Goal: Task Accomplishment & Management: Manage account settings

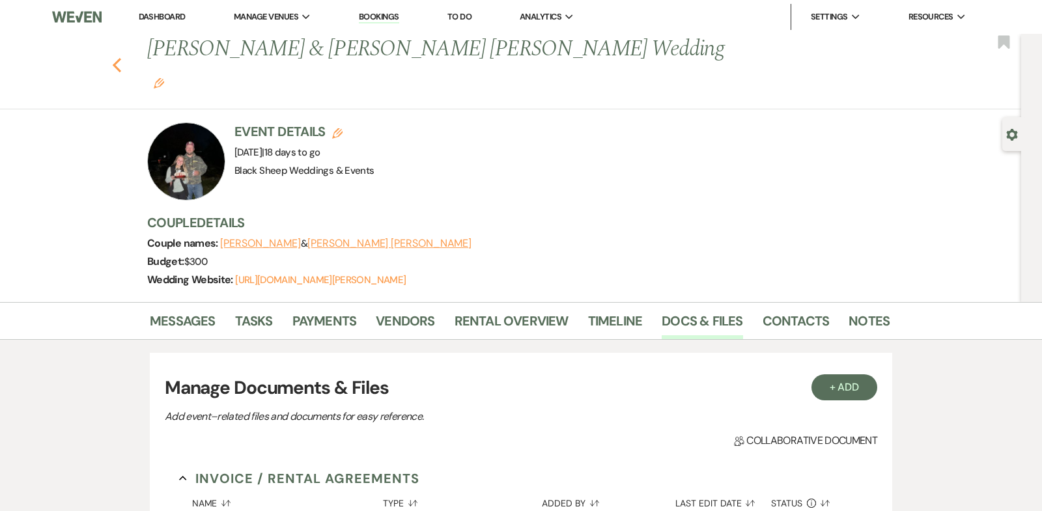
click at [116, 58] on use "button" at bounding box center [117, 65] width 8 height 14
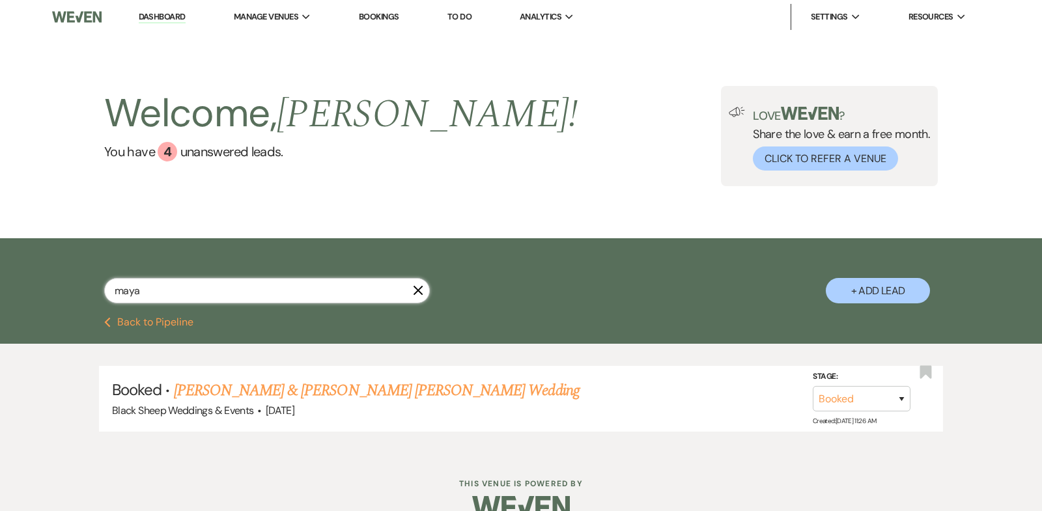
drag, startPoint x: 148, startPoint y: 291, endPoint x: 0, endPoint y: 291, distance: 147.9
click at [0, 291] on div "maya X + Add Lead" at bounding box center [521, 277] width 1042 height 79
click at [163, 16] on link "Dashboard" at bounding box center [162, 17] width 47 height 12
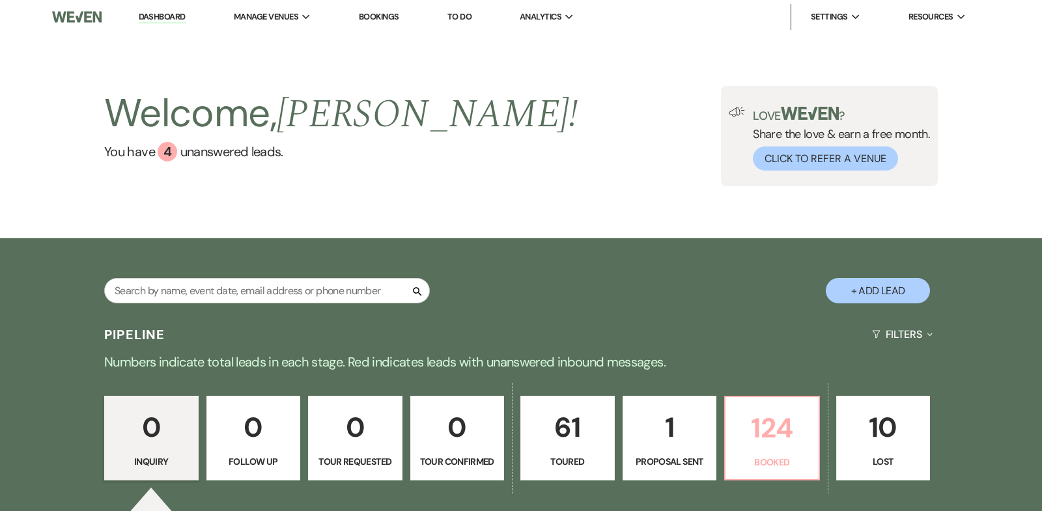
click at [771, 427] on p "124" at bounding box center [773, 429] width 78 height 44
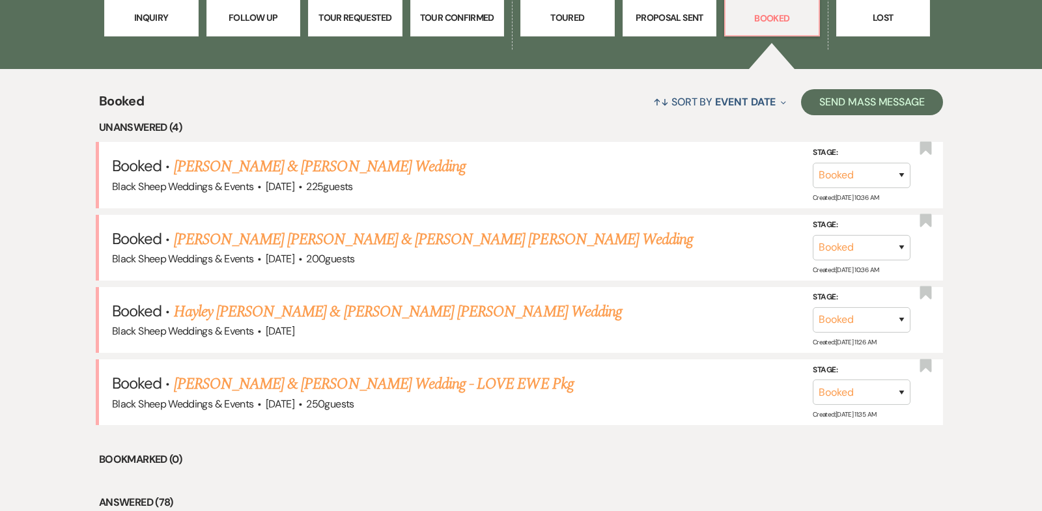
scroll to position [472, 0]
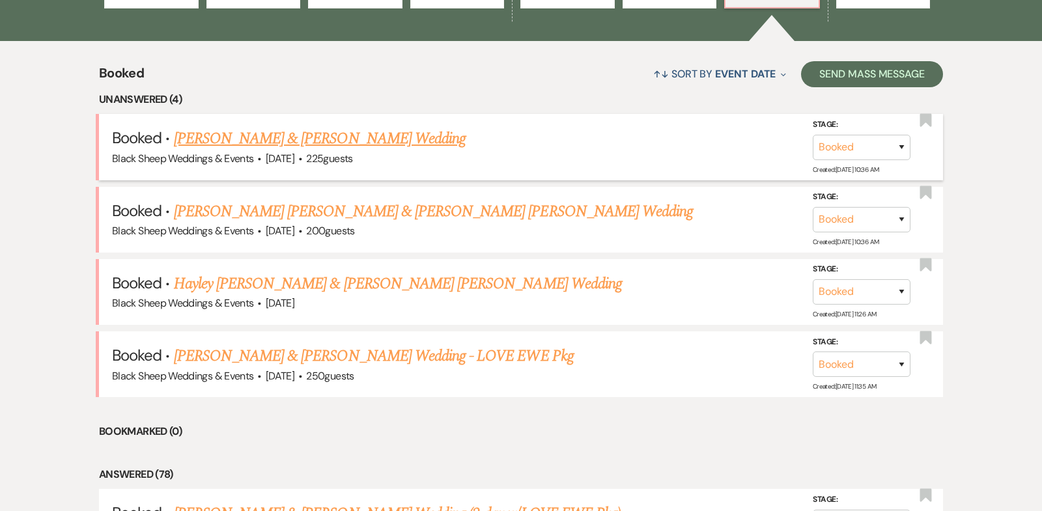
click at [282, 142] on link "[PERSON_NAME] & [PERSON_NAME] Wedding" at bounding box center [320, 138] width 292 height 23
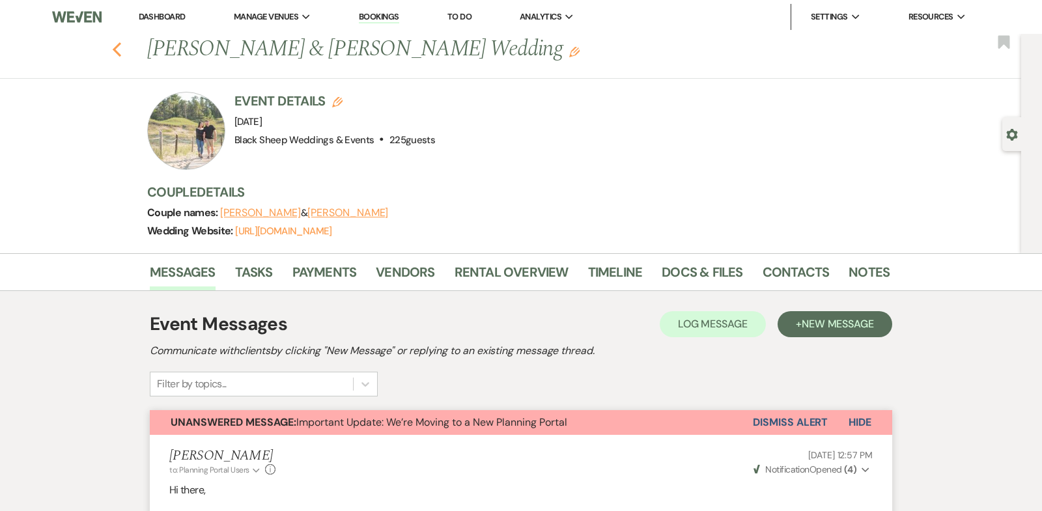
click at [117, 50] on icon "Previous" at bounding box center [117, 50] width 10 height 16
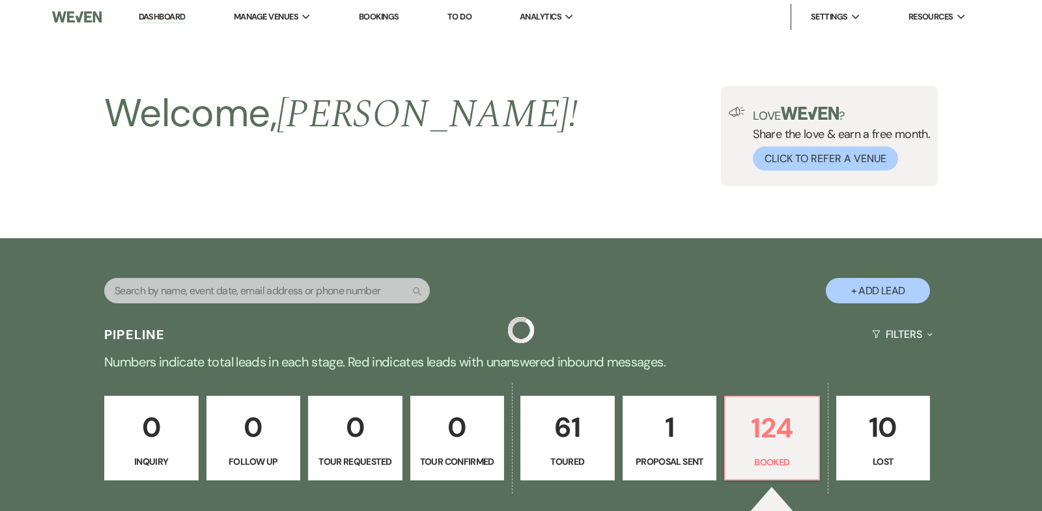
scroll to position [472, 0]
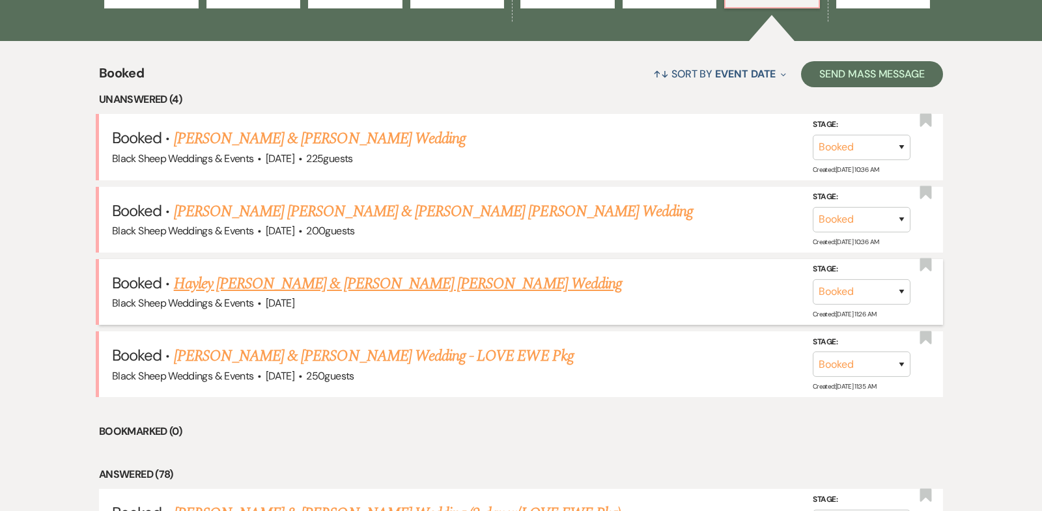
click at [294, 279] on link "Hayley [PERSON_NAME] & [PERSON_NAME] [PERSON_NAME] Wedding" at bounding box center [398, 283] width 448 height 23
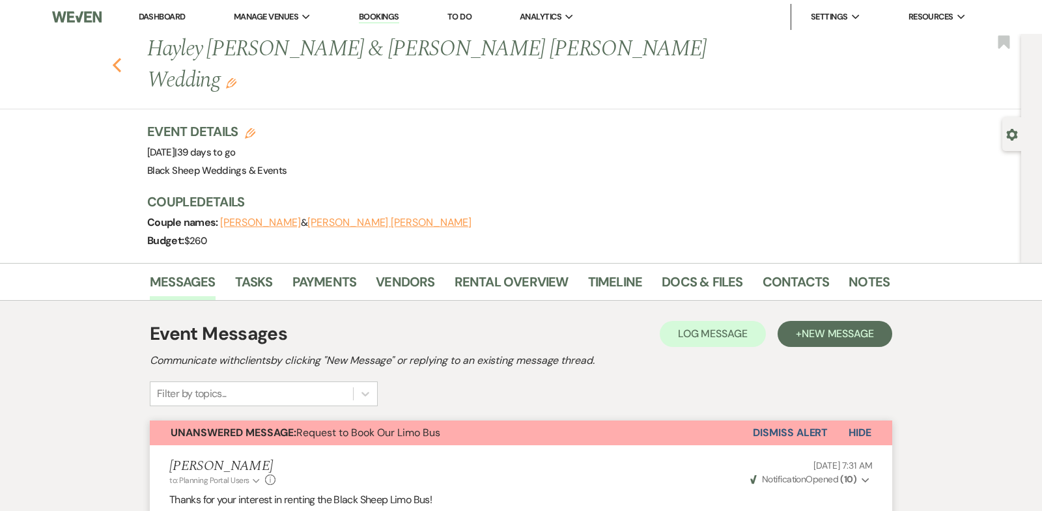
click at [117, 58] on use "button" at bounding box center [117, 65] width 8 height 14
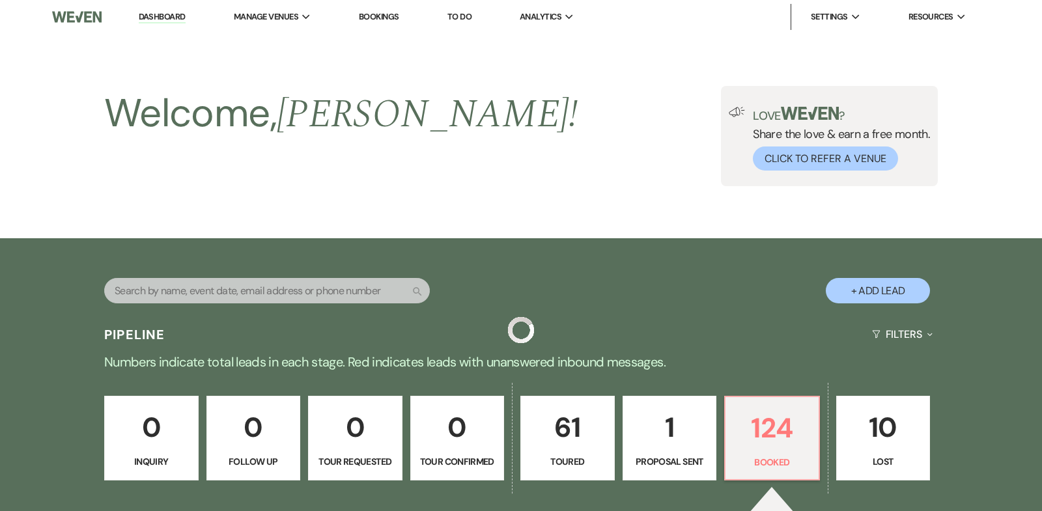
scroll to position [472, 0]
